Goal: Transaction & Acquisition: Purchase product/service

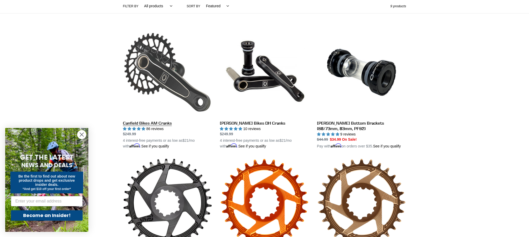
scroll to position [113, 0]
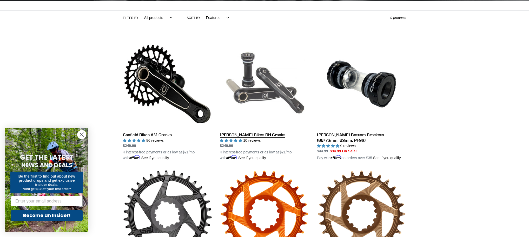
click at [258, 131] on link "[PERSON_NAME] Bikes DH Cranks" at bounding box center [264, 101] width 89 height 122
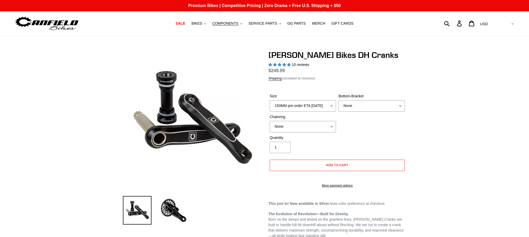
select select "highest-rating"
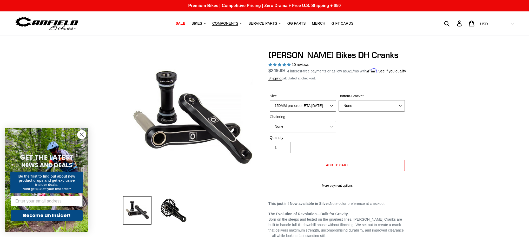
click at [333, 112] on select "150MM pre-order ETA 9/30/25 155MM pre-order ETA 9/30/25 160MM 165MM" at bounding box center [303, 105] width 66 height 11
click at [386, 112] on select "None BSA Threaded 83mm" at bounding box center [372, 105] width 66 height 11
select select "BSA Threaded 83mm"
click at [339, 106] on select "None BSA Threaded 83mm" at bounding box center [372, 105] width 66 height 11
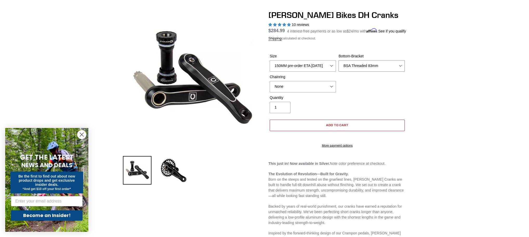
scroll to position [4, 0]
